Goal: Task Accomplishment & Management: Use online tool/utility

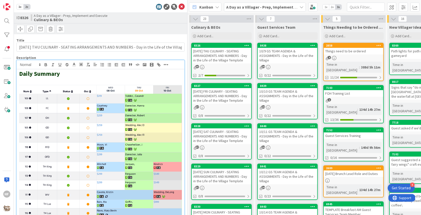
click at [185, 7] on div "1x 2x ID 8326 A Day as a Villager - Prep, Implement and Execute Culinary & BEOs…" at bounding box center [100, 107] width 173 height 215
click at [182, 8] on icon at bounding box center [182, 7] width 6 height 6
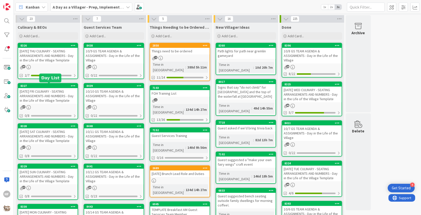
click at [64, 98] on div "[DATE] FRI CULINARY - SEATING ARRANGEMENTS AND NUMBERS - Day in the Life of the…" at bounding box center [47, 96] width 59 height 16
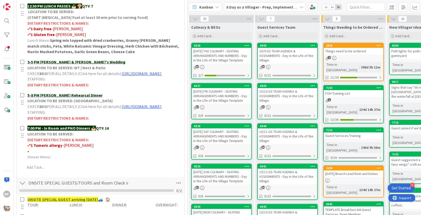
scroll to position [199, 0]
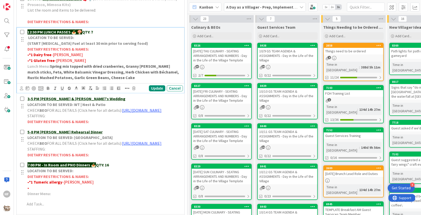
click at [104, 30] on p "12:30 PM LUNCH PASSES 🍝 🍄 QTY: 7" at bounding box center [103, 32] width 153 height 6
click at [155, 86] on div "Update" at bounding box center [157, 88] width 16 height 6
click at [106, 60] on p "• *1 Gluten free -[PERSON_NAME]" at bounding box center [103, 61] width 153 height 6
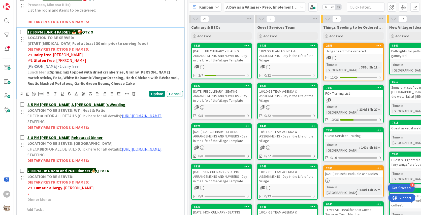
click at [64, 65] on p "[PERSON_NAME]- 1 dairy free" at bounding box center [103, 66] width 153 height 6
click at [76, 93] on icon at bounding box center [76, 94] width 5 height 5
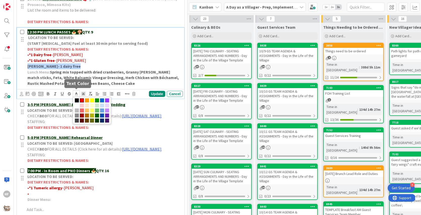
click at [83, 100] on span at bounding box center [82, 100] width 4 height 4
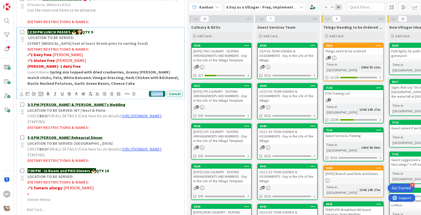
click at [164, 92] on div "Update" at bounding box center [157, 94] width 16 height 6
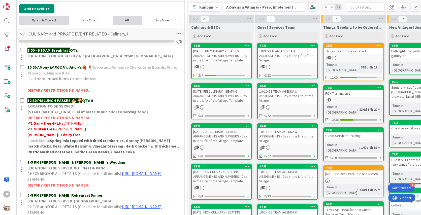
scroll to position [0, 0]
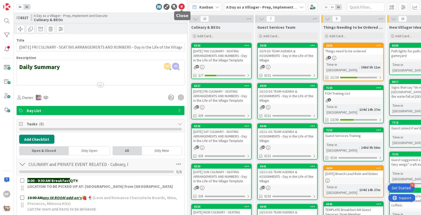
click at [183, 7] on icon at bounding box center [182, 7] width 6 height 6
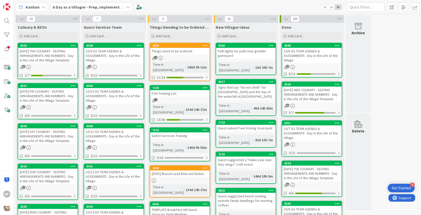
click at [56, 139] on div "[DATE] SAT CULINARY - SEATING ARRANGEMENTS AND NUMBERS - Day in the Life of the…" at bounding box center [47, 136] width 59 height 16
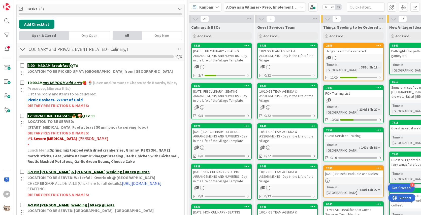
scroll to position [116, 0]
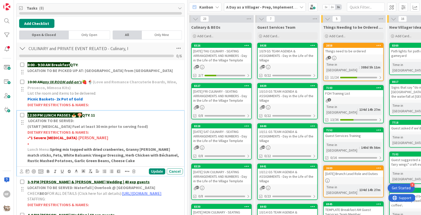
click at [99, 115] on p "12:30 PM LUNCH PASSES 🍝 🍄 QTY: 11" at bounding box center [103, 115] width 153 height 6
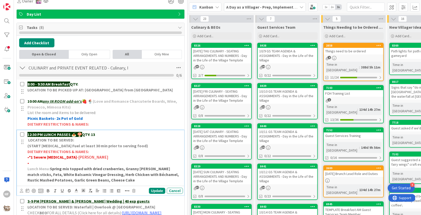
scroll to position [0, 0]
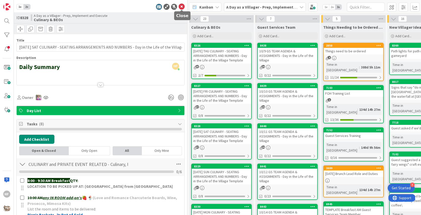
click at [182, 7] on icon at bounding box center [182, 7] width 6 height 6
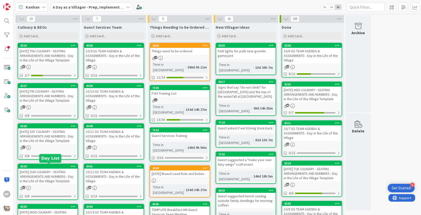
click at [50, 181] on div "[DATE] SUN CULINARY - SEATING ARRANGEMENTS AND NUMBERS - Day in the Life of the…" at bounding box center [47, 177] width 59 height 16
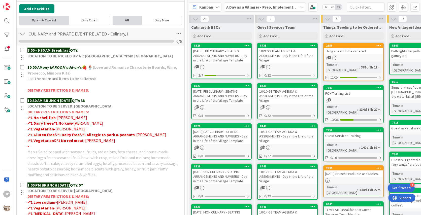
scroll to position [147, 0]
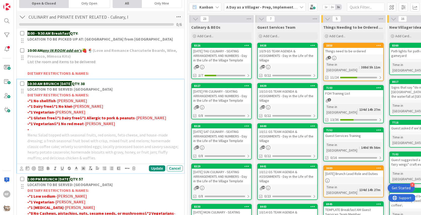
click at [99, 81] on p "10:30 AM BRUNCH [DATE] QTY: 38" at bounding box center [103, 84] width 153 height 6
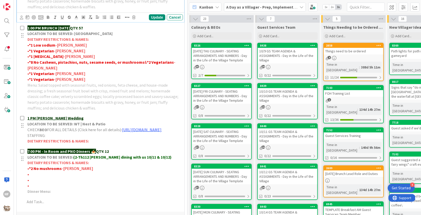
scroll to position [0, 0]
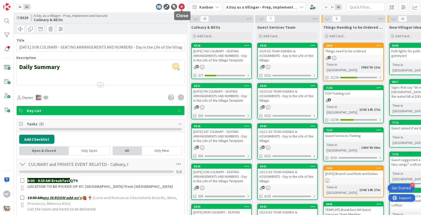
click at [183, 7] on icon at bounding box center [182, 7] width 6 height 6
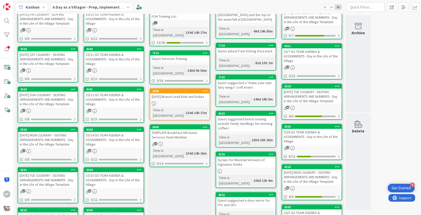
click at [64, 137] on div "[DATE] MON CULINARY - SEATING ARRANGEMENTS AND NUMBERS - Day in the Life of the…" at bounding box center [47, 140] width 59 height 16
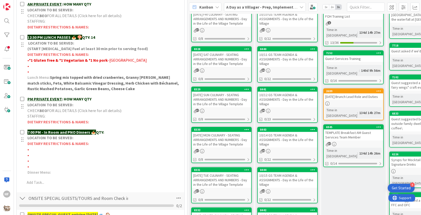
scroll to position [244, 0]
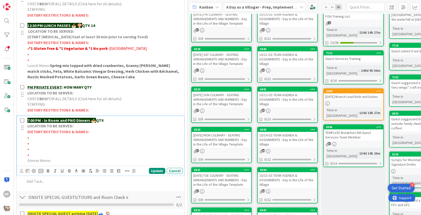
click at [113, 121] on p "7:00 PM - In Room and PNO Dinners 🍝 QTY:" at bounding box center [103, 121] width 153 height 6
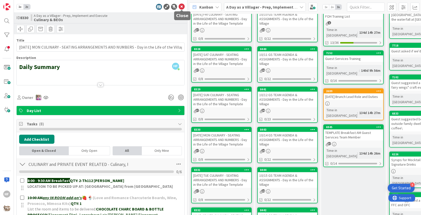
click at [181, 7] on icon at bounding box center [182, 7] width 6 height 6
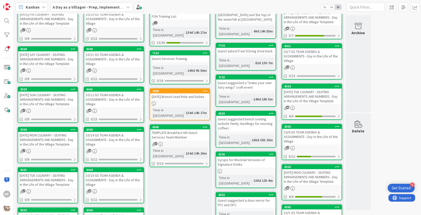
click at [47, 179] on div "[DATE] TUE CULINARY - SEATING ARRANGEMENTS AND NUMBERS - Day in the Life of the…" at bounding box center [47, 180] width 59 height 16
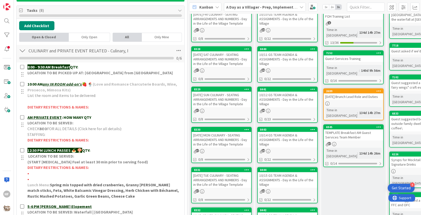
scroll to position [116, 0]
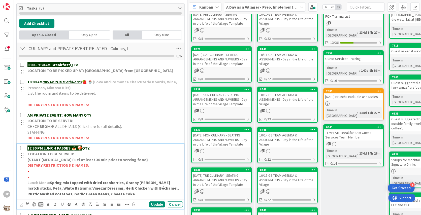
click at [100, 145] on p "12:30 PM LUNCH PASSES 🍝 🍄 QTY:" at bounding box center [103, 148] width 153 height 6
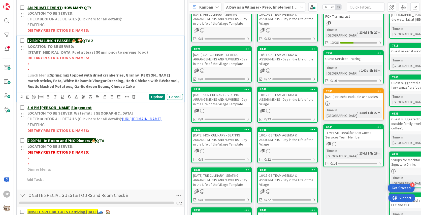
scroll to position [227, 0]
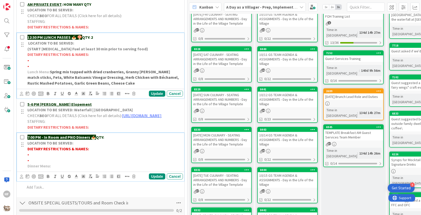
click at [114, 140] on p "7:00 PM - In Room and PNO Dinners 🍝 QTY:" at bounding box center [103, 137] width 153 height 6
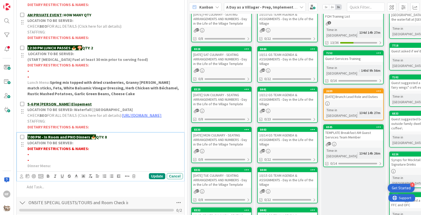
scroll to position [0, 0]
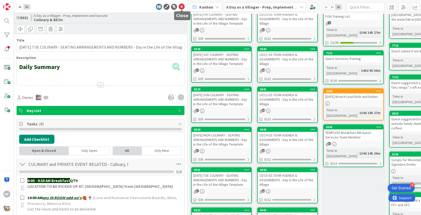
click at [181, 6] on icon at bounding box center [182, 7] width 6 height 6
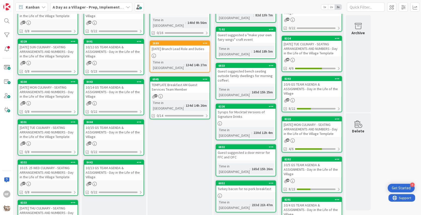
click at [40, 173] on div "10.15. 25 WED CULINARY - SEATING ARRANGEMENTS AND NUMBERS - Day in the Life of …" at bounding box center [47, 173] width 59 height 16
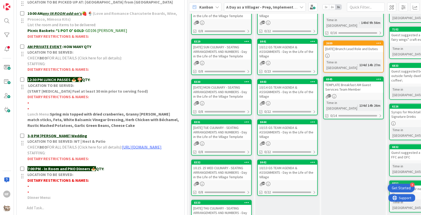
scroll to position [198, 0]
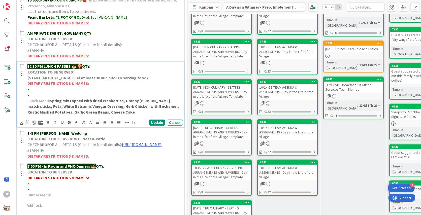
click at [112, 69] on p "LOCATION TO BE SERVED:" at bounding box center [103, 72] width 153 height 6
click at [109, 64] on p "12:30 PM LUNCH PASSES 🍝 🍄 QTY:" at bounding box center [103, 66] width 153 height 6
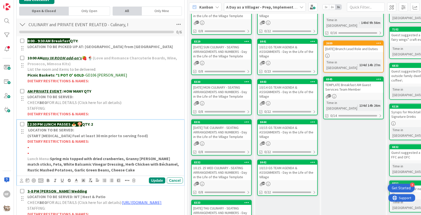
scroll to position [0, 0]
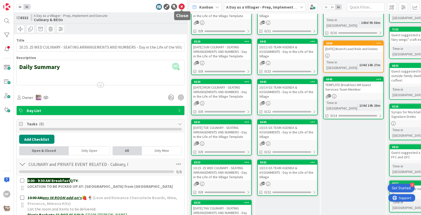
click at [180, 9] on icon at bounding box center [182, 7] width 6 height 6
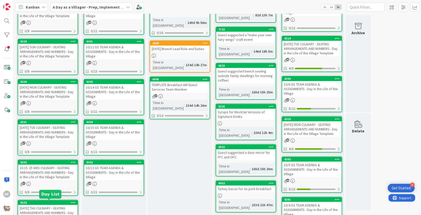
click at [56, 205] on div "[DATE] THU CULINARY - SEATING ARRANGEMENTS AND NUMBERS - Day in the Life of the…" at bounding box center [47, 213] width 59 height 16
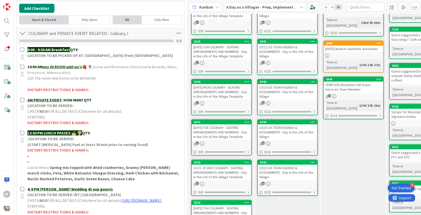
scroll to position [131, 0]
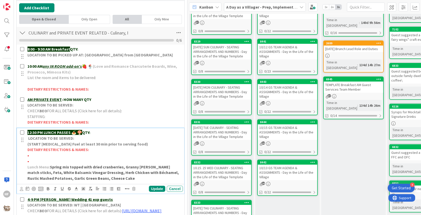
click at [97, 131] on p "12:30 PM LUNCH PASSES 🍝 🍄 QTY:" at bounding box center [103, 133] width 153 height 6
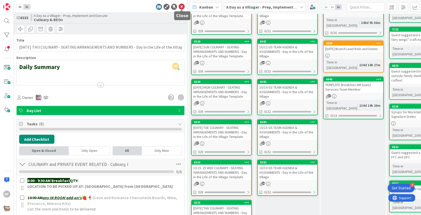
click at [181, 8] on icon at bounding box center [182, 7] width 6 height 6
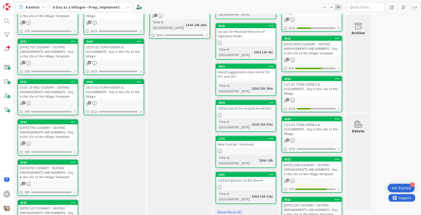
scroll to position [235, 0]
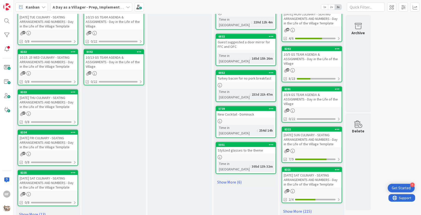
click at [53, 140] on div "[DATE] FRI CULINARY - SEATING ARRANGEMENTS AND NUMBERS - Day in the Life of the…" at bounding box center [47, 143] width 59 height 16
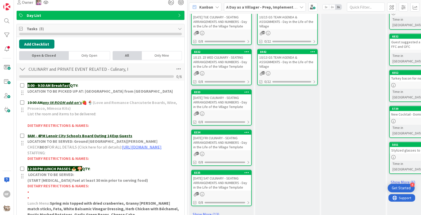
scroll to position [99, 0]
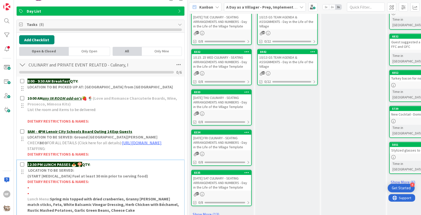
click at [105, 167] on p "12:30 PM LUNCH PASSES 🍝 🍄 QTY:" at bounding box center [103, 165] width 153 height 6
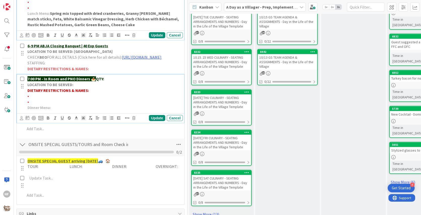
click at [121, 84] on div "7:00 PM - In Room and PNO Dinners 🍝 QTY: LOCATION TO BE SERVED: DIETARY RESTRIC…" at bounding box center [103, 93] width 157 height 37
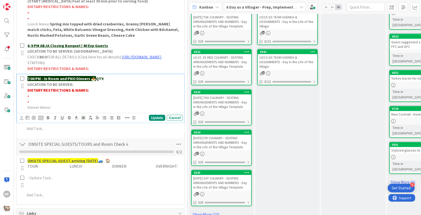
click at [122, 82] on p "7:00 PM - In Room and PNO Dinners 🍝 QTY:" at bounding box center [103, 79] width 153 height 6
click at [149, 121] on div "Update" at bounding box center [157, 118] width 16 height 6
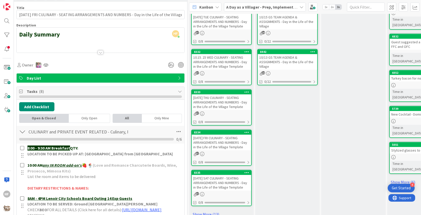
scroll to position [0, 0]
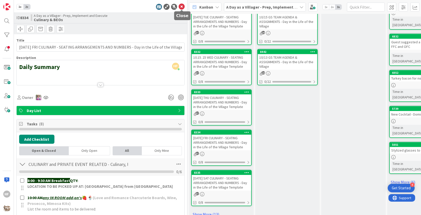
click at [182, 5] on icon at bounding box center [182, 7] width 6 height 6
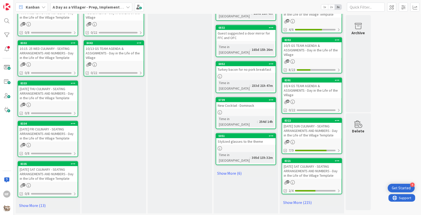
click at [47, 170] on div "[DATE] SAT CULINARY - SEATING ARRANGEMENTS AND NUMBERS - Day in the Life of the…" at bounding box center [47, 174] width 59 height 16
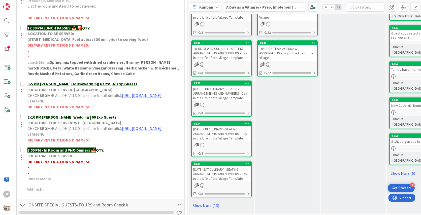
scroll to position [203, 0]
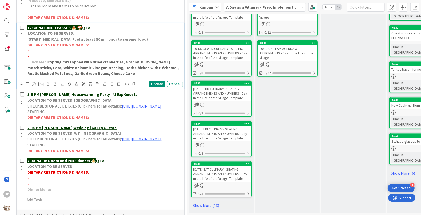
click at [106, 25] on p "12:30 PM LUNCH PASSES 🍝 🍄 QTY:" at bounding box center [103, 28] width 153 height 6
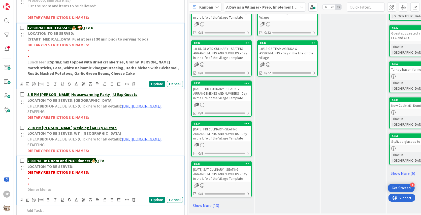
click at [112, 169] on p "LOCATION TO BE SERVED:" at bounding box center [103, 167] width 153 height 6
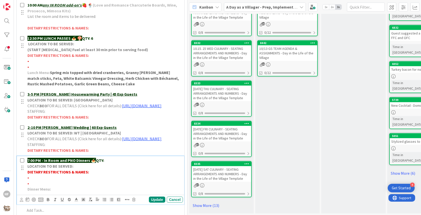
click at [112, 163] on p "7:00 PM - In Room and PNO Dinners 🍝 QTY:" at bounding box center [103, 161] width 153 height 6
click at [155, 203] on div "Update" at bounding box center [157, 200] width 16 height 6
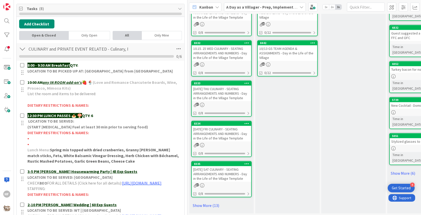
scroll to position [0, 0]
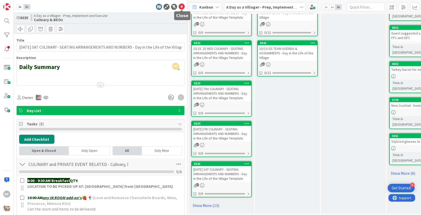
click at [181, 6] on icon at bounding box center [182, 7] width 6 height 6
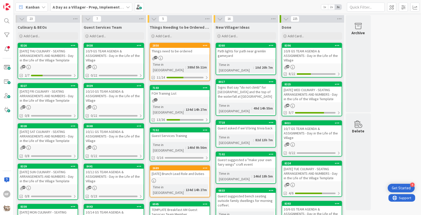
click at [54, 62] on div "[DATE] THU CULINARY - SEATING ARRANGEMENTS AND NUMBERS - Day in the Life of the…" at bounding box center [47, 56] width 59 height 16
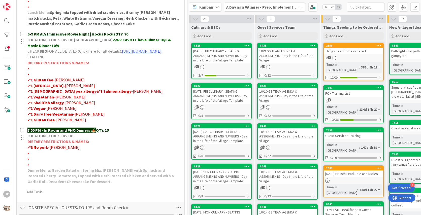
scroll to position [261, 0]
